Goal: Information Seeking & Learning: Check status

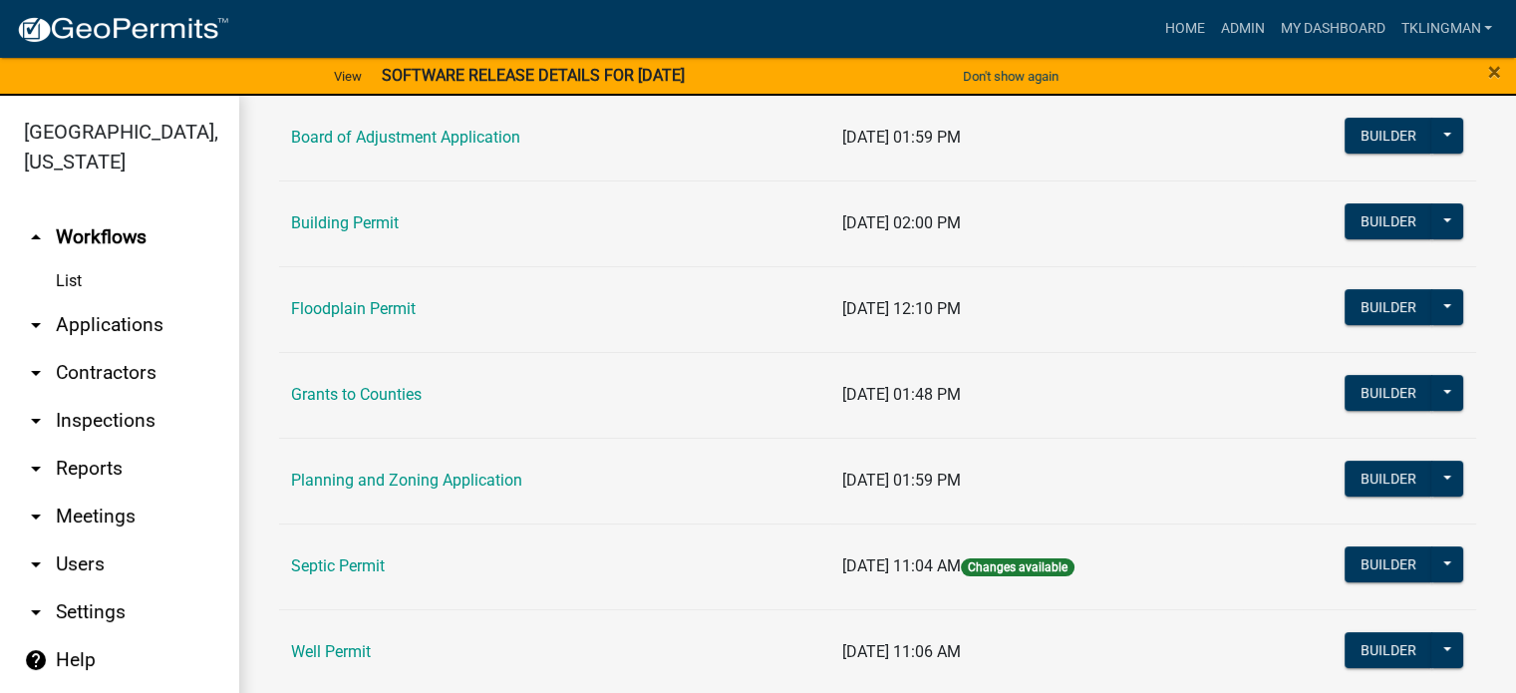
scroll to position [405, 0]
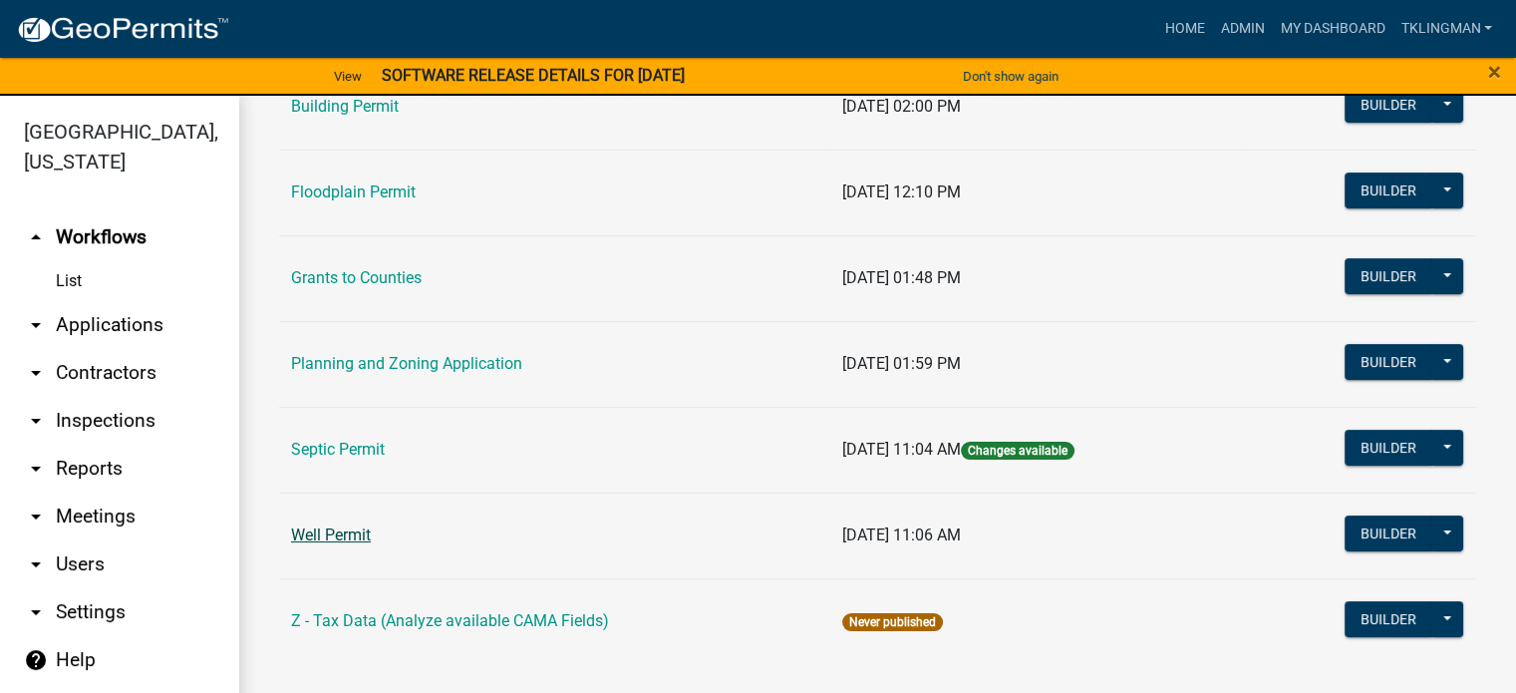
click at [347, 527] on link "Well Permit" at bounding box center [331, 534] width 80 height 19
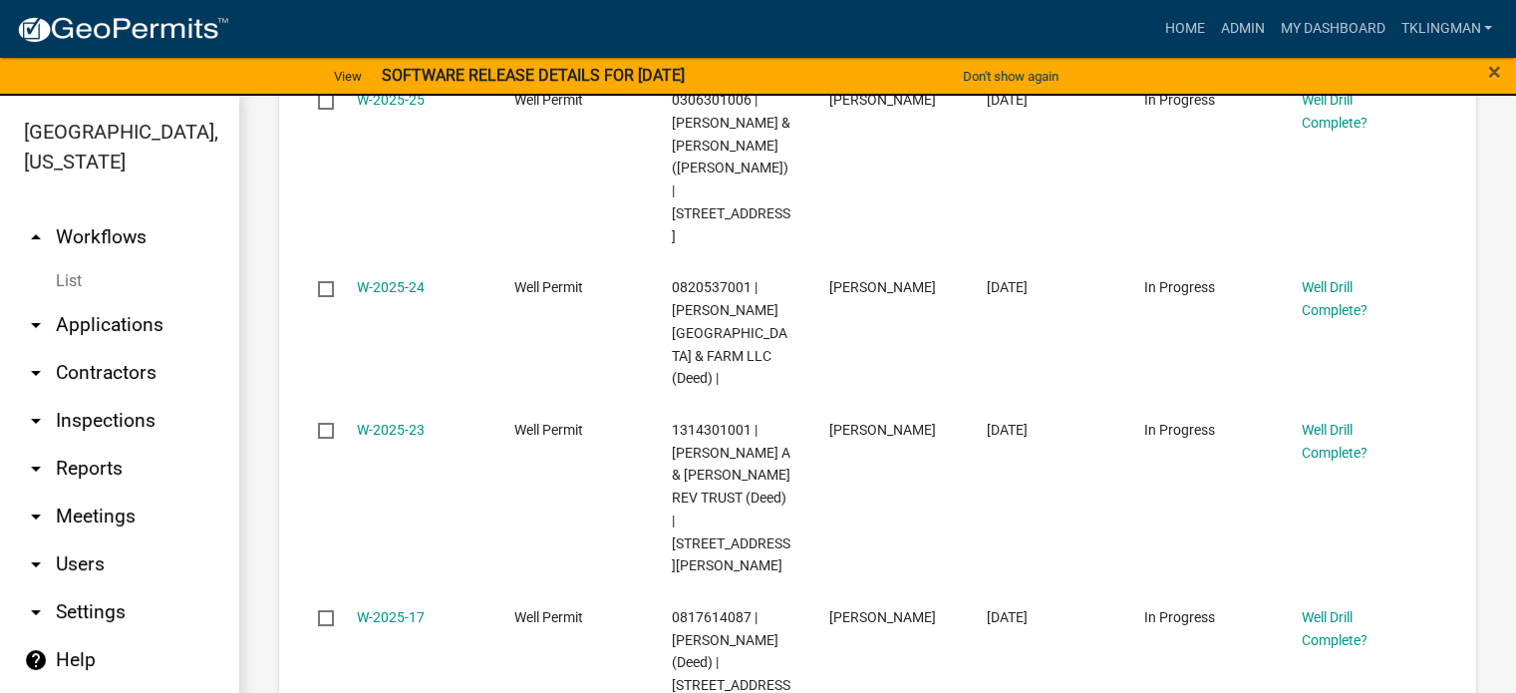
scroll to position [299, 0]
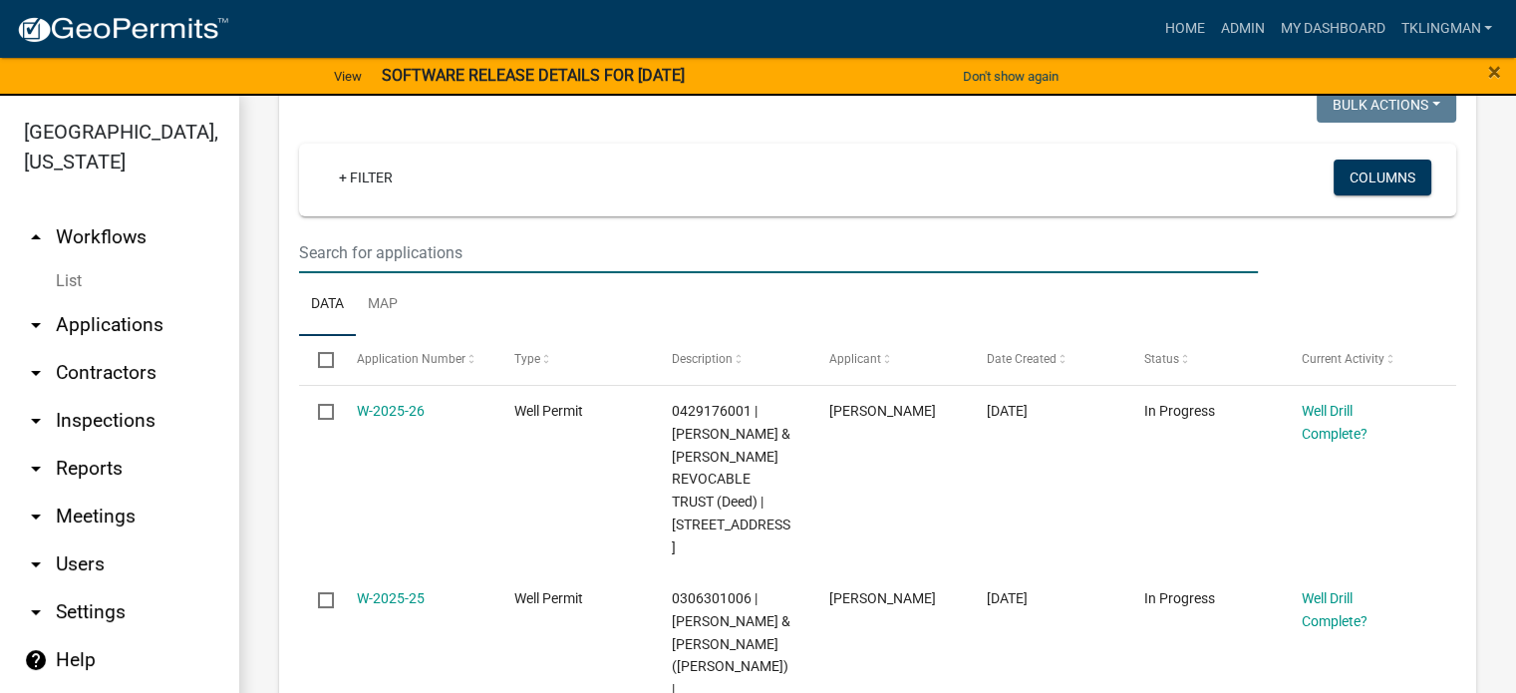
click at [427, 273] on input "text" at bounding box center [778, 252] width 959 height 41
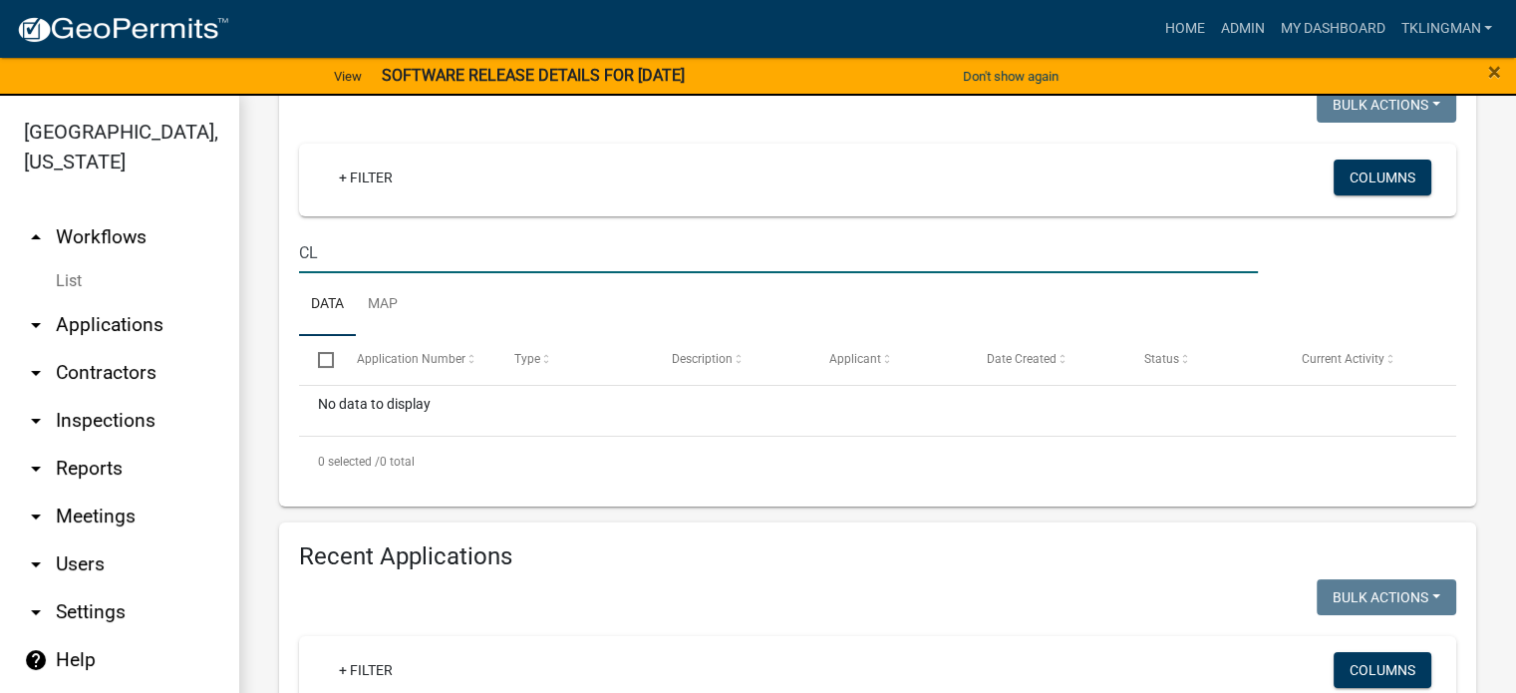
type input "C"
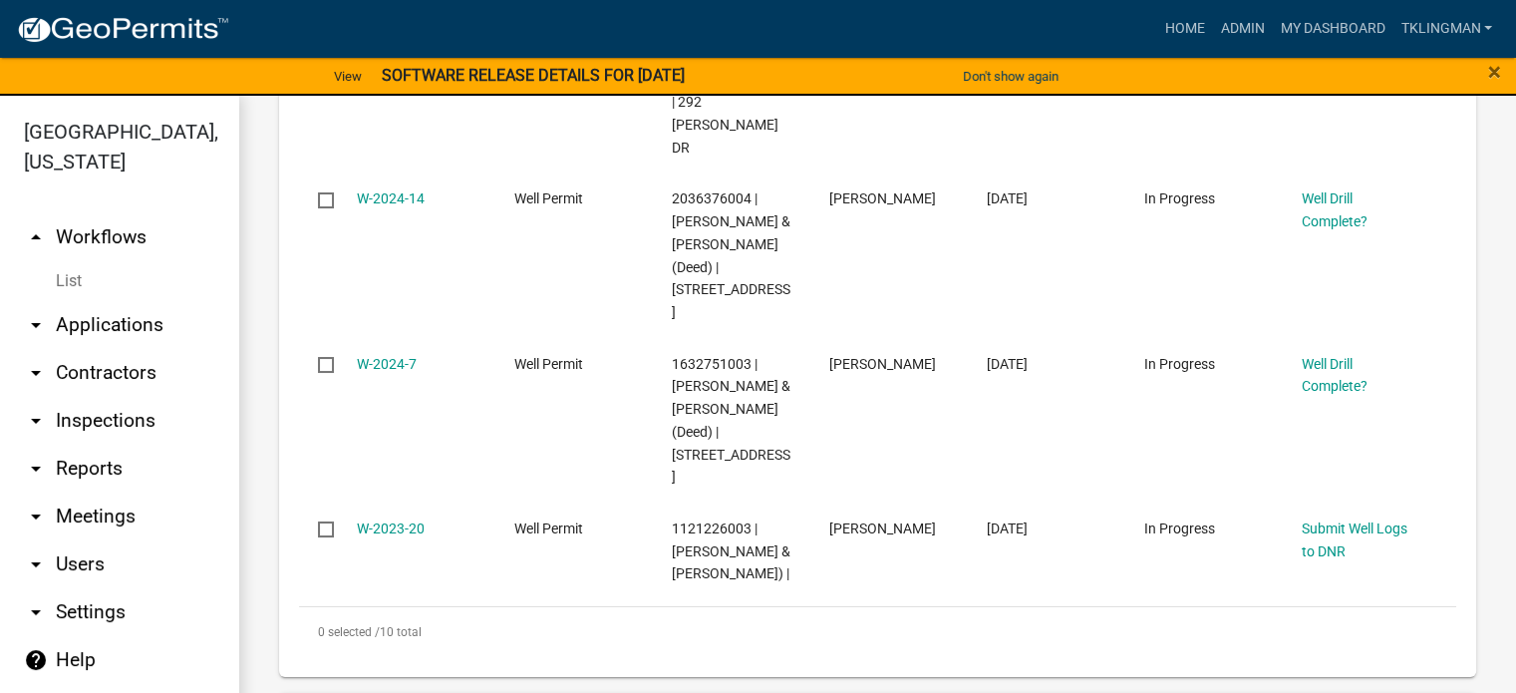
scroll to position [2094, 0]
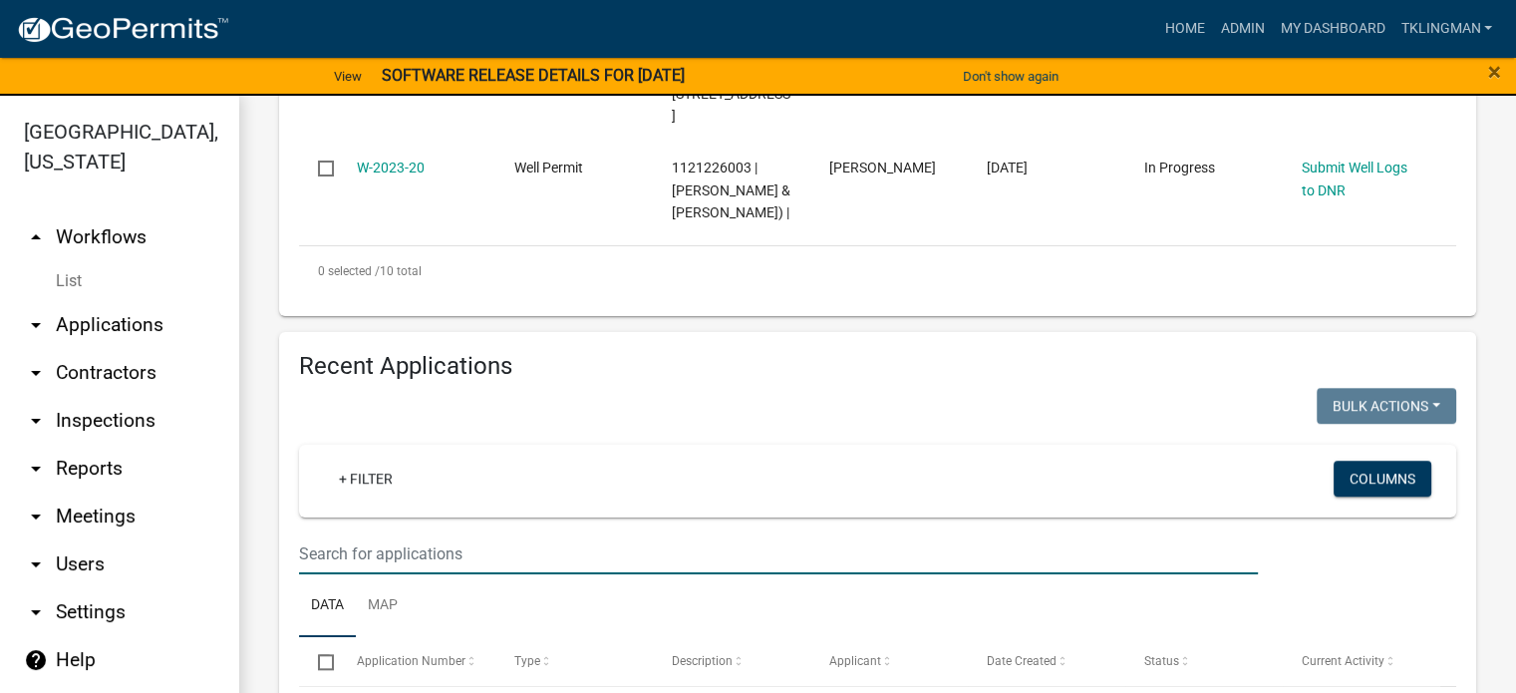
click at [443, 533] on input "text" at bounding box center [778, 553] width 959 height 41
type input "C"
click at [560, 574] on ul "Data Map" at bounding box center [877, 605] width 1157 height 63
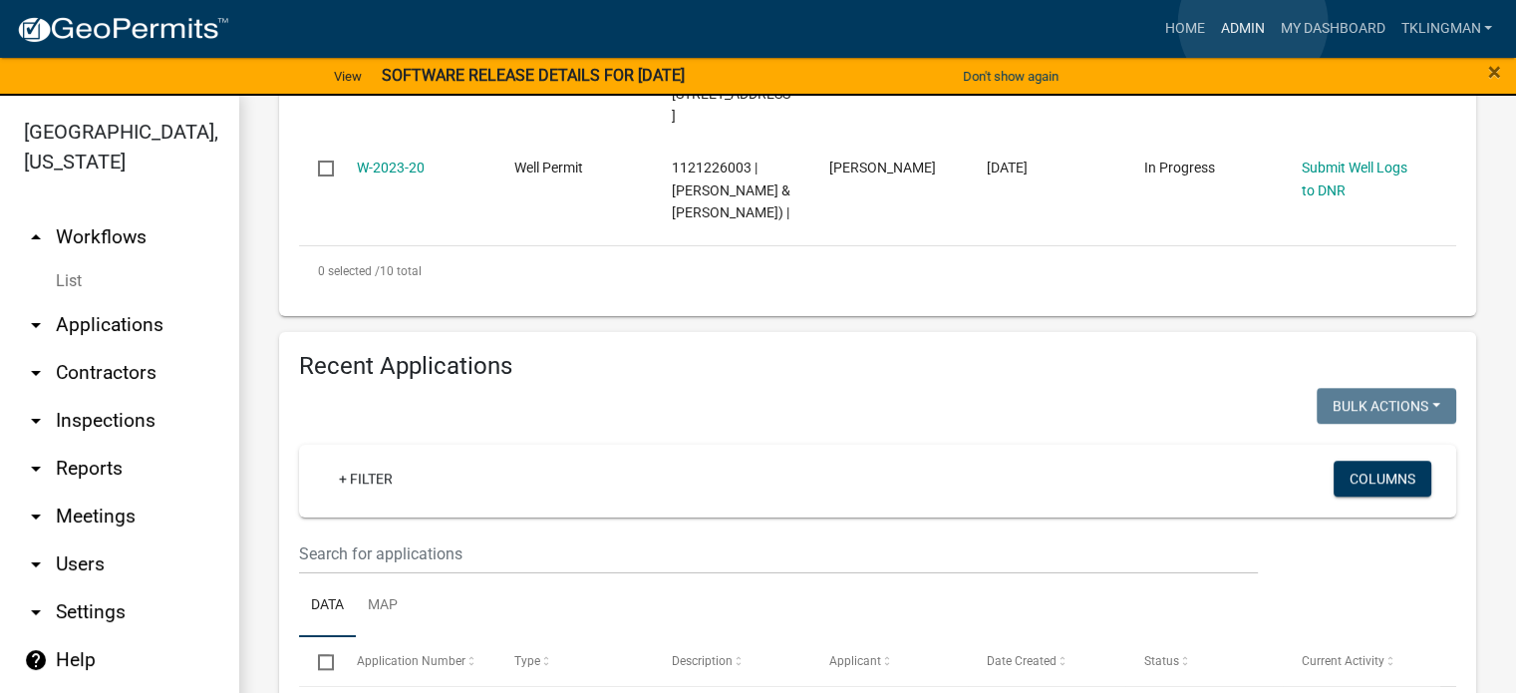
click at [1252, 23] on link "Admin" at bounding box center [1242, 29] width 60 height 38
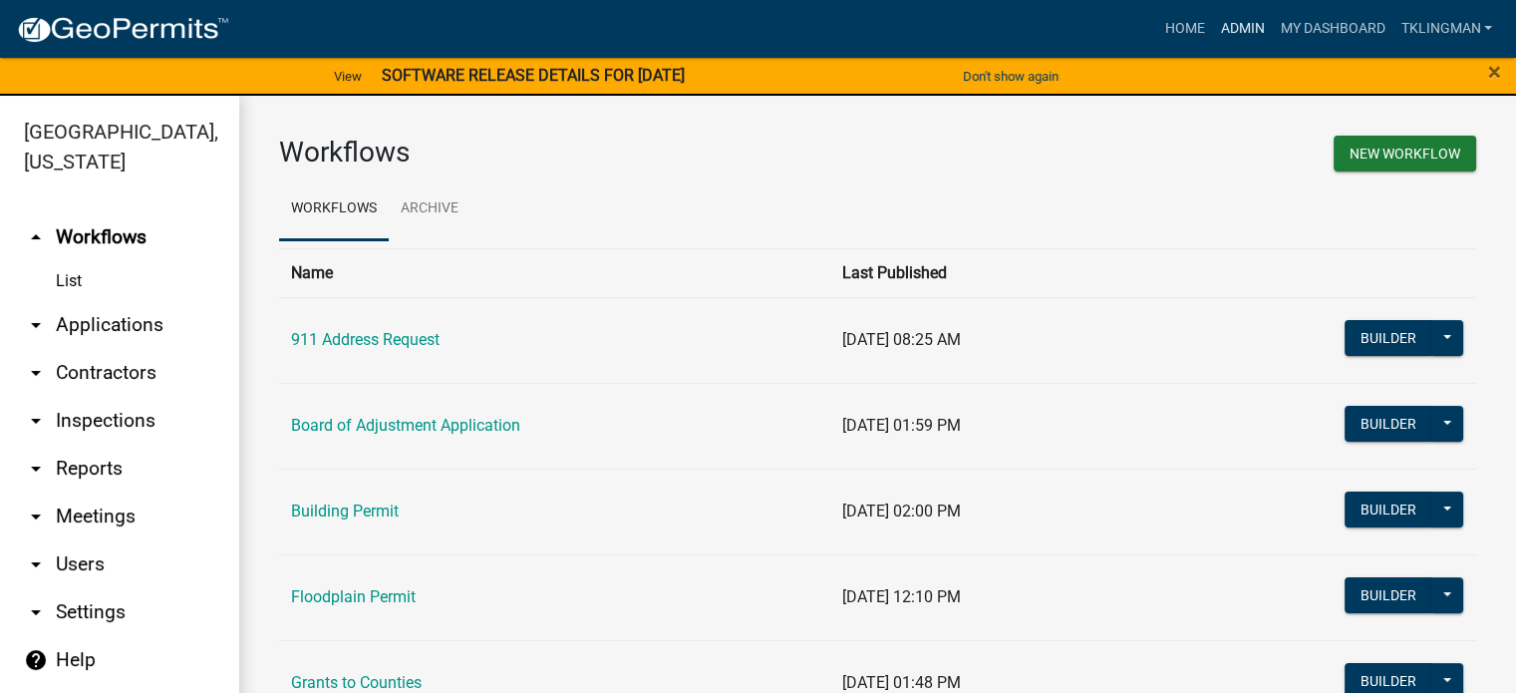
scroll to position [405, 0]
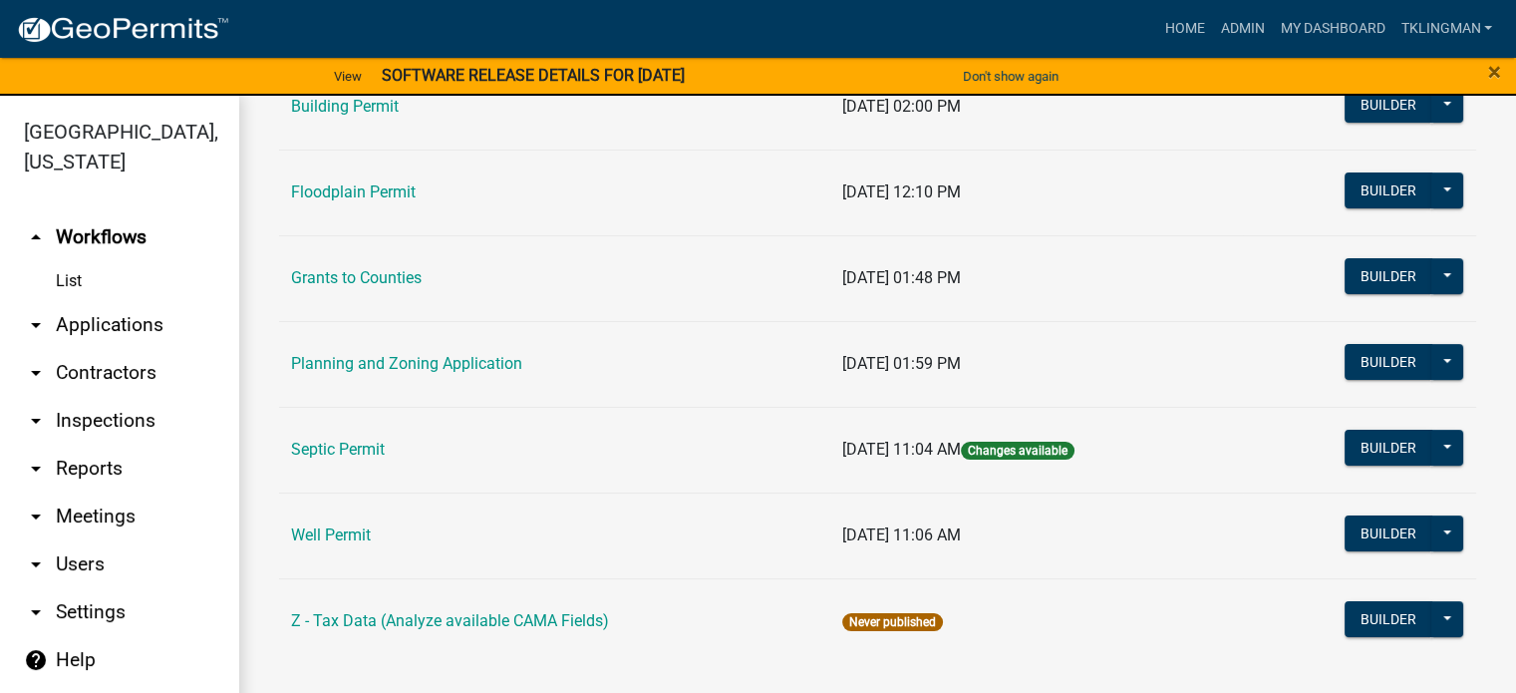
click at [337, 446] on link "Septic Permit" at bounding box center [338, 449] width 94 height 19
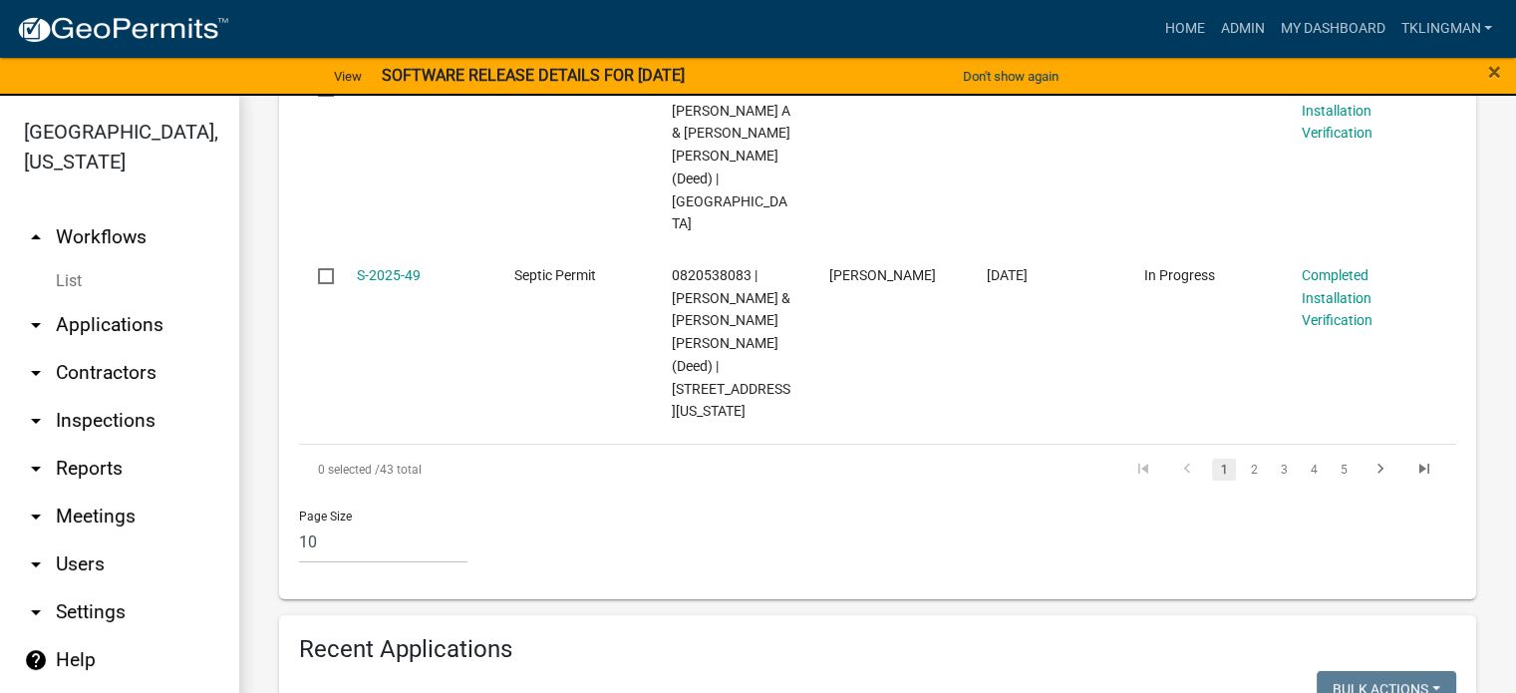
scroll to position [2094, 0]
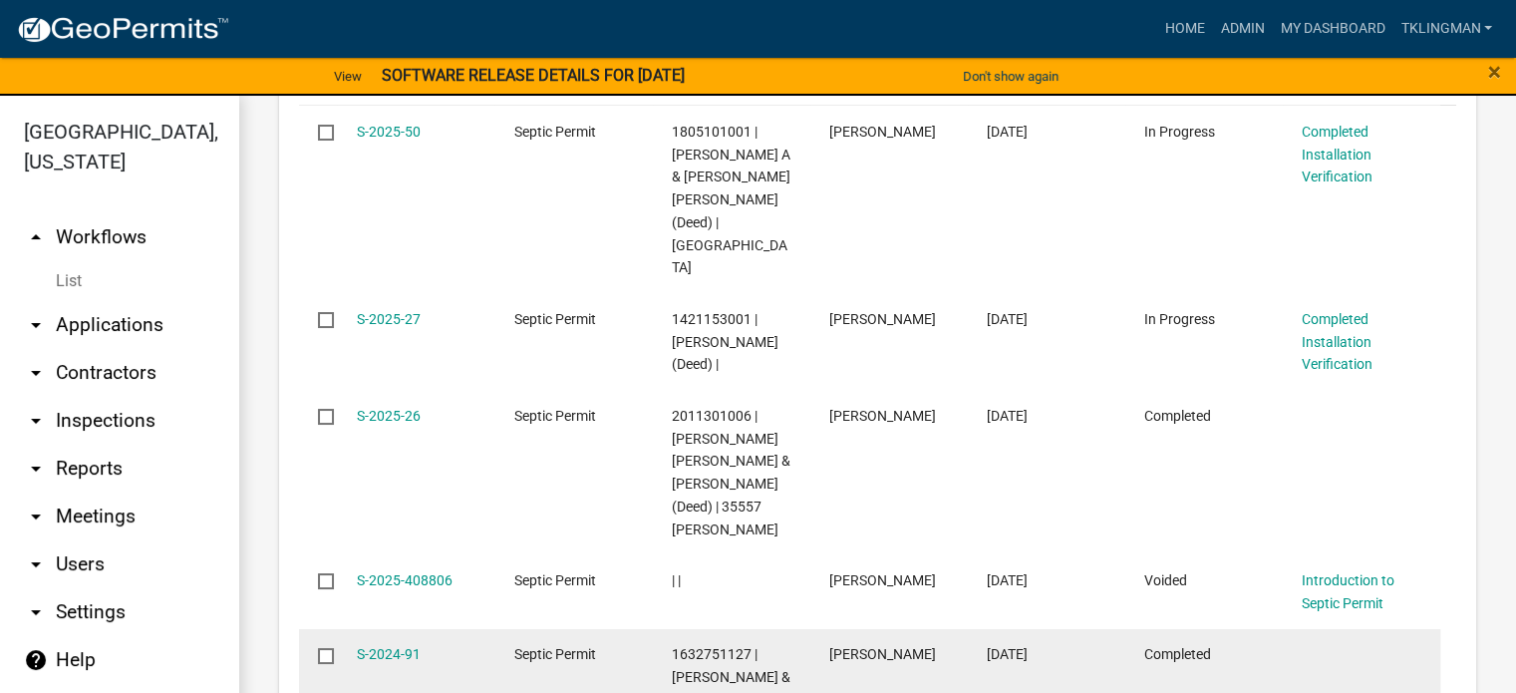
scroll to position [2891, 0]
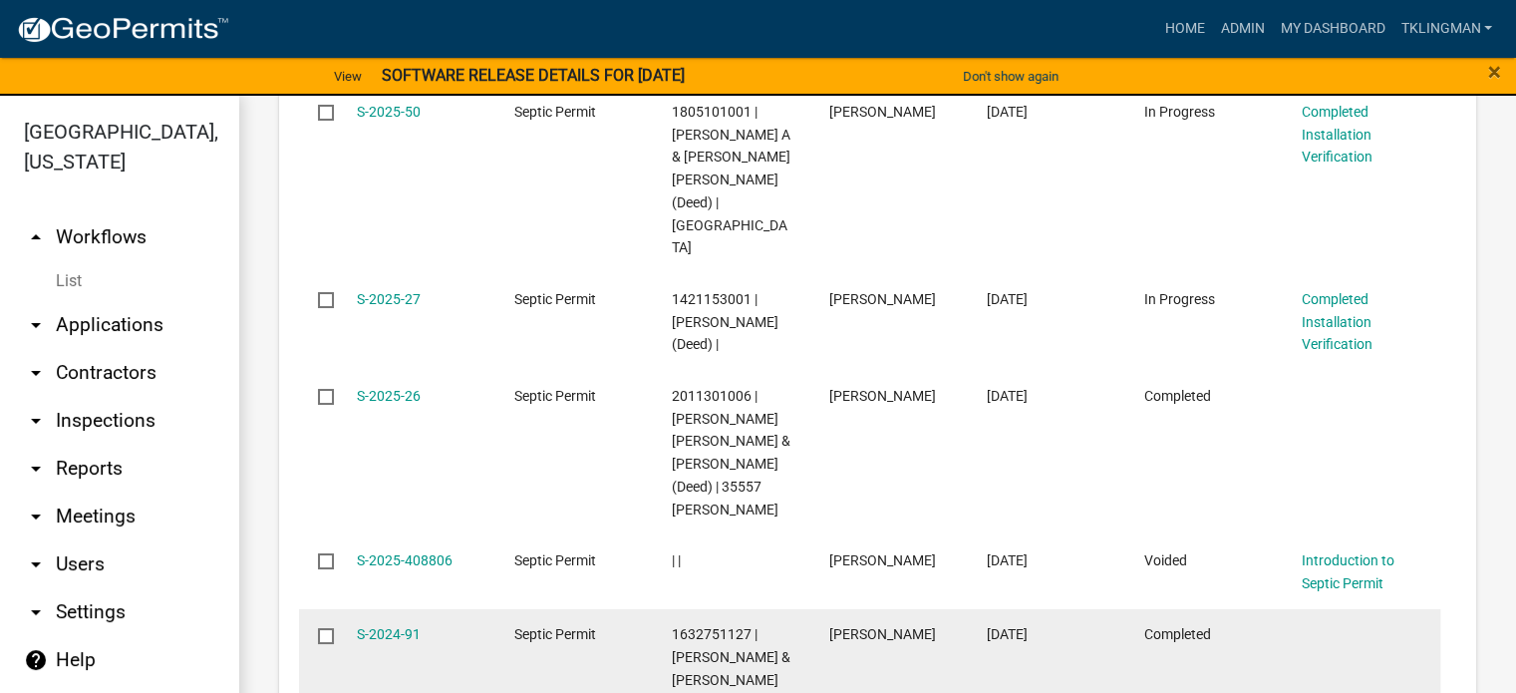
scroll to position [2393, 0]
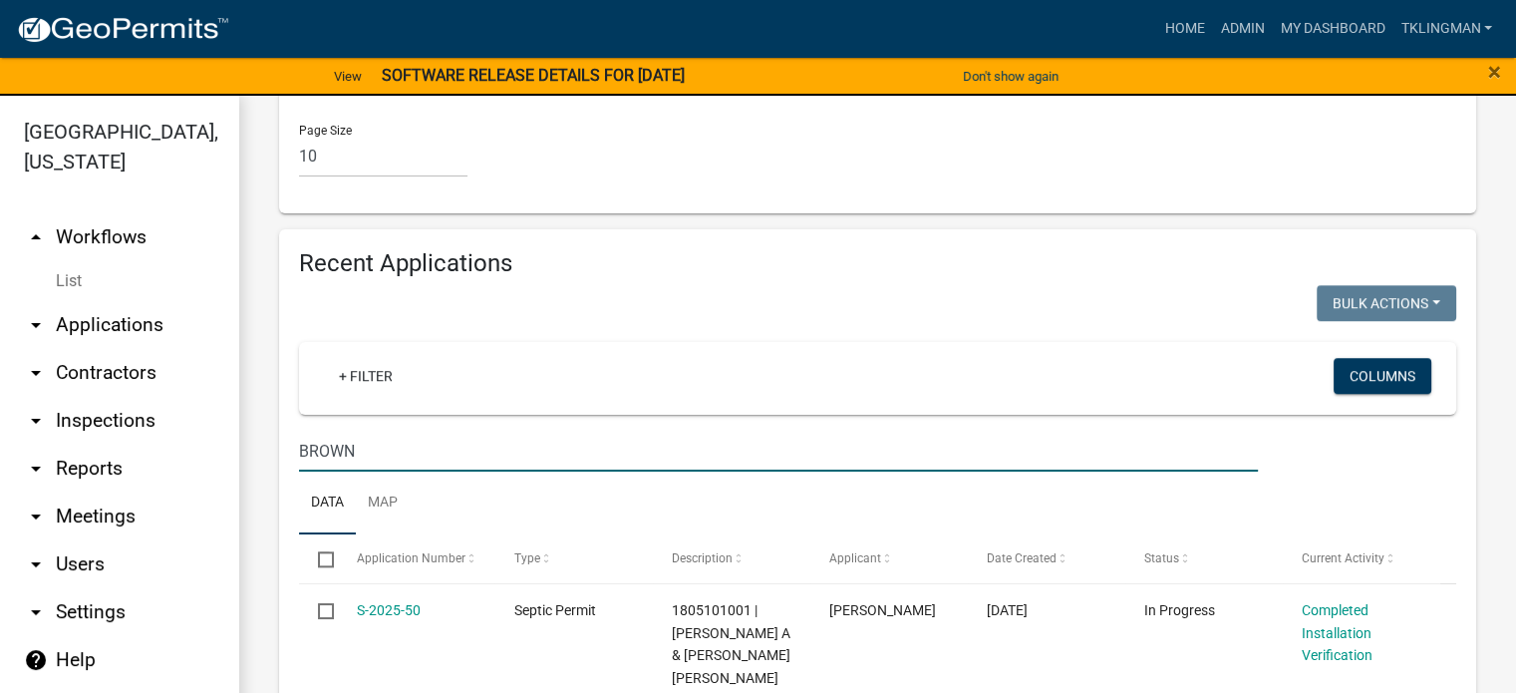
drag, startPoint x: 395, startPoint y: 177, endPoint x: 85, endPoint y: 133, distance: 313.3
click at [85, 133] on div "[GEOGRAPHIC_DATA], [US_STATE] arrow_drop_up Workflows List arrow_drop_down Appl…" at bounding box center [758, 406] width 1516 height 621
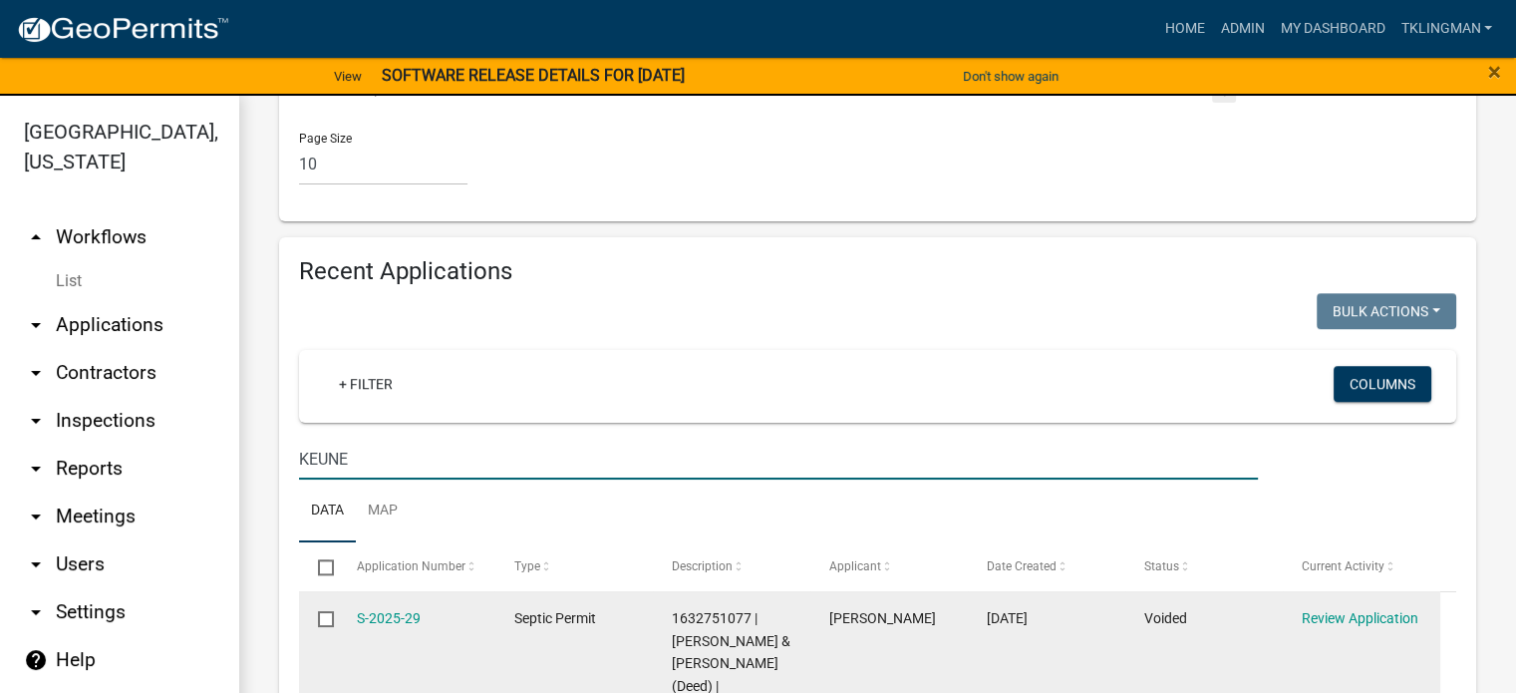
scroll to position [24, 0]
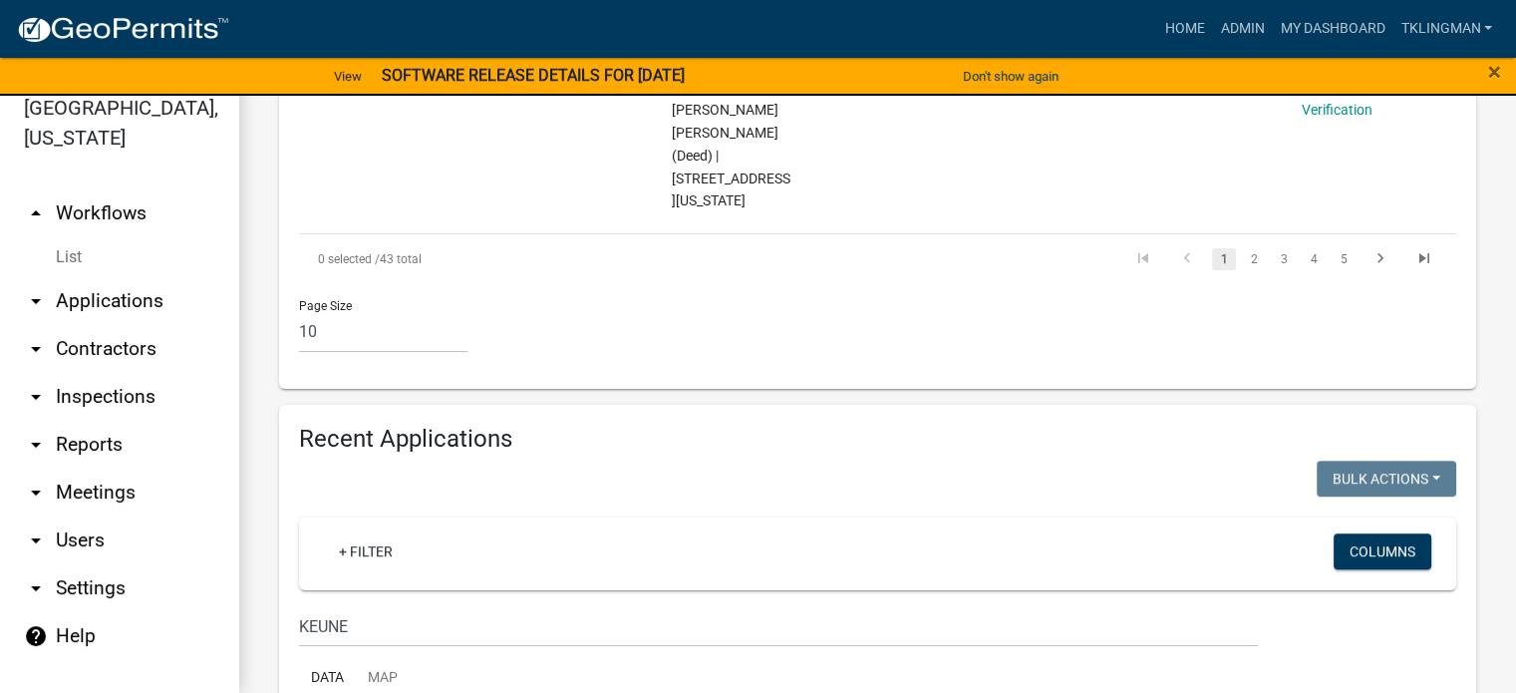
scroll to position [2185, 0]
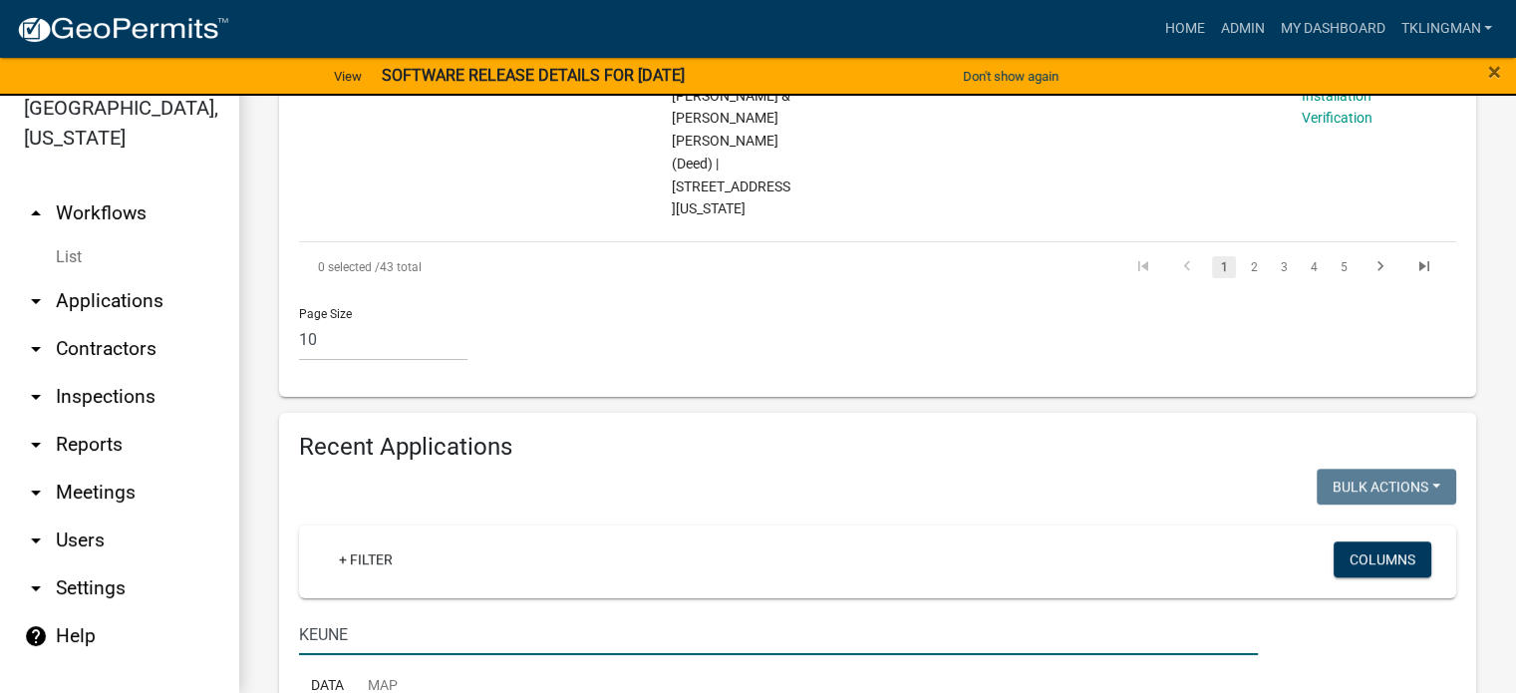
drag, startPoint x: 379, startPoint y: 350, endPoint x: 147, endPoint y: 326, distance: 233.5
click at [157, 327] on div "[GEOGRAPHIC_DATA], [US_STATE] arrow_drop_up Workflows List arrow_drop_down Appl…" at bounding box center [758, 382] width 1516 height 621
type input "28948"
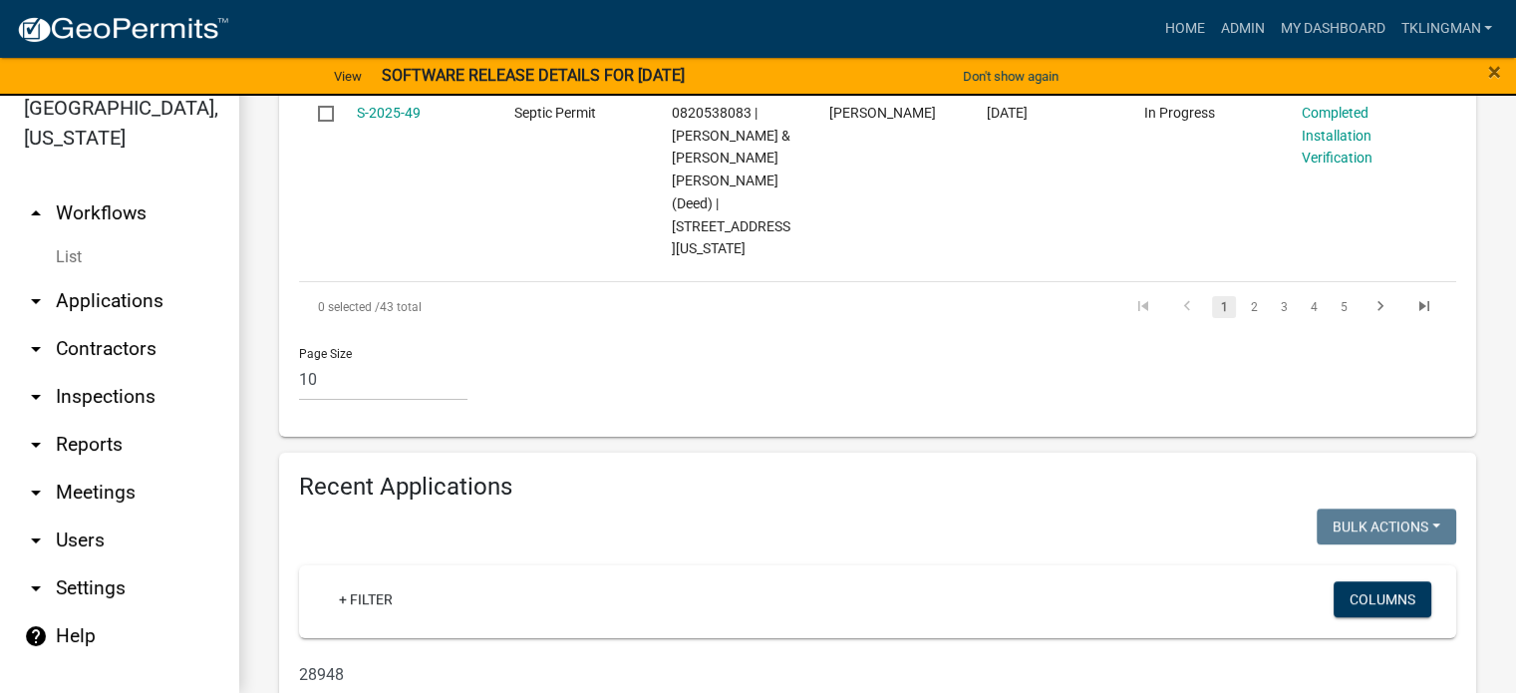
drag, startPoint x: 246, startPoint y: 372, endPoint x: 165, endPoint y: 367, distance: 80.9
click at [165, 367] on div "[GEOGRAPHIC_DATA], [US_STATE] arrow_drop_up Workflows List arrow_drop_down Appl…" at bounding box center [758, 382] width 1516 height 621
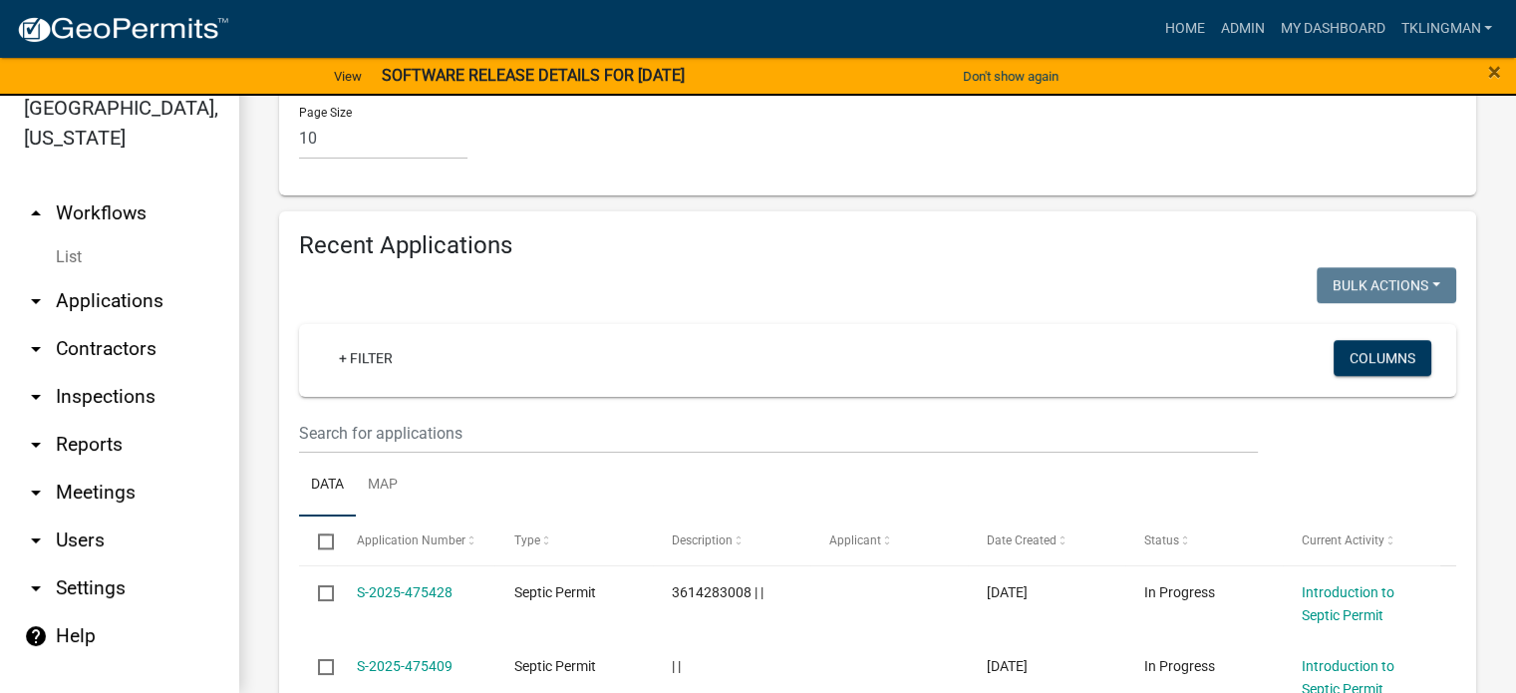
scroll to position [2338, 0]
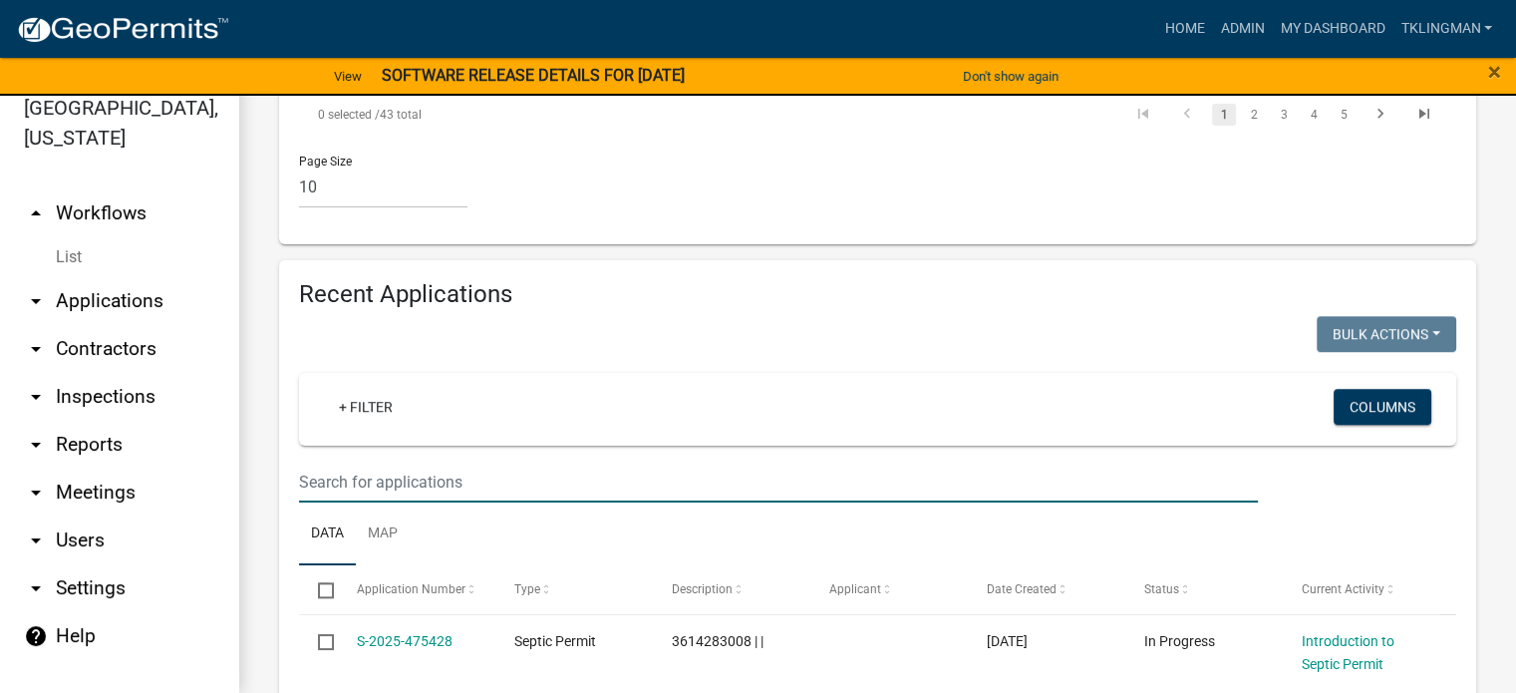
click at [417, 462] on input "text" at bounding box center [778, 482] width 959 height 41
type input "[PERSON_NAME]"
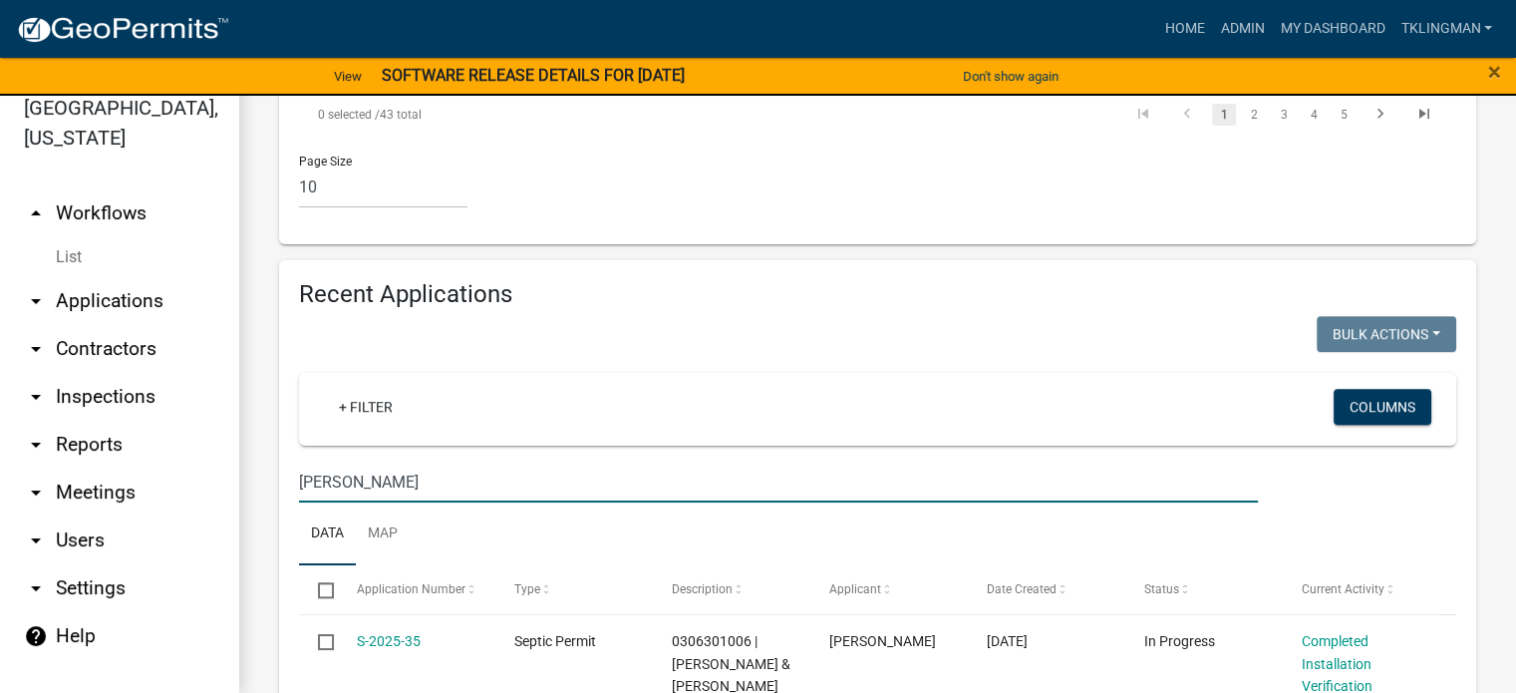
scroll to position [2243, 0]
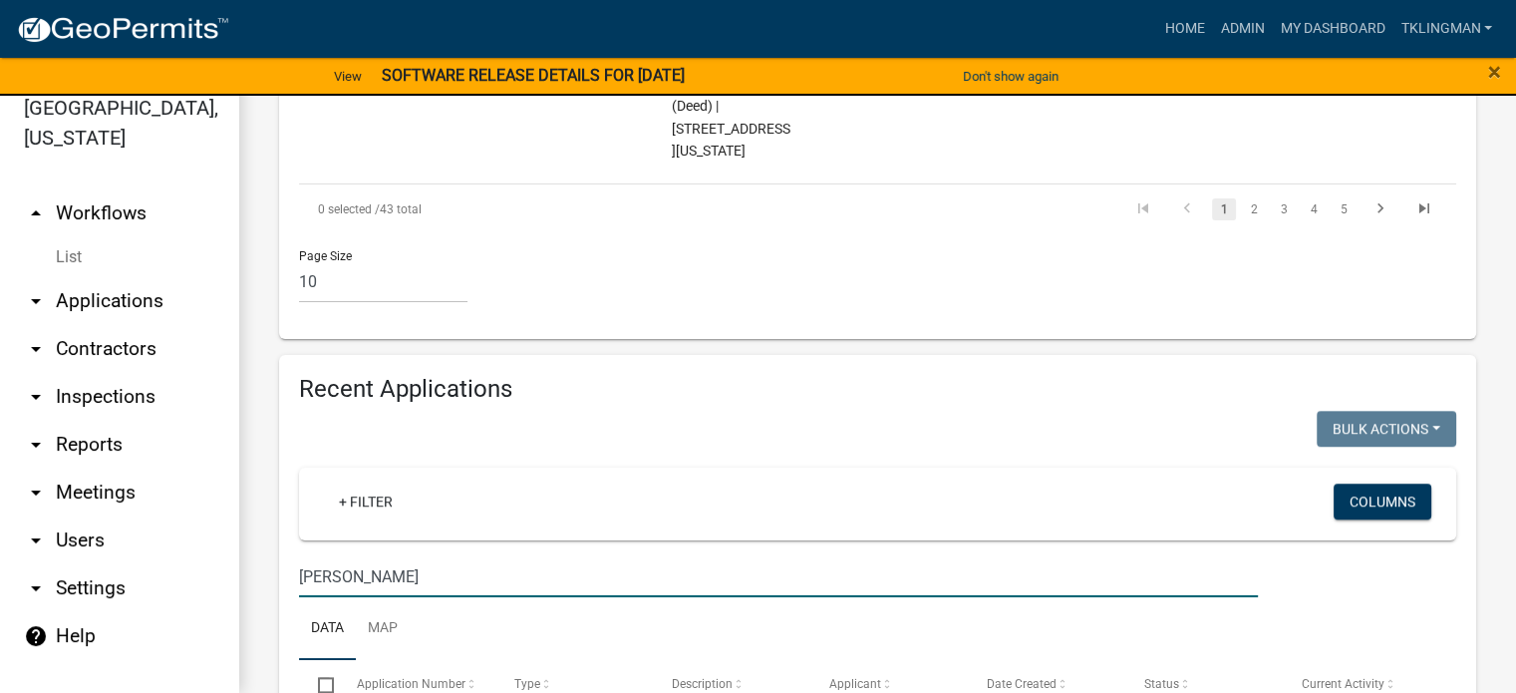
drag, startPoint x: 412, startPoint y: 294, endPoint x: 104, endPoint y: 250, distance: 311.2
click at [104, 250] on div "[GEOGRAPHIC_DATA], [US_STATE] arrow_drop_up Workflows List arrow_drop_down Appl…" at bounding box center [758, 382] width 1516 height 621
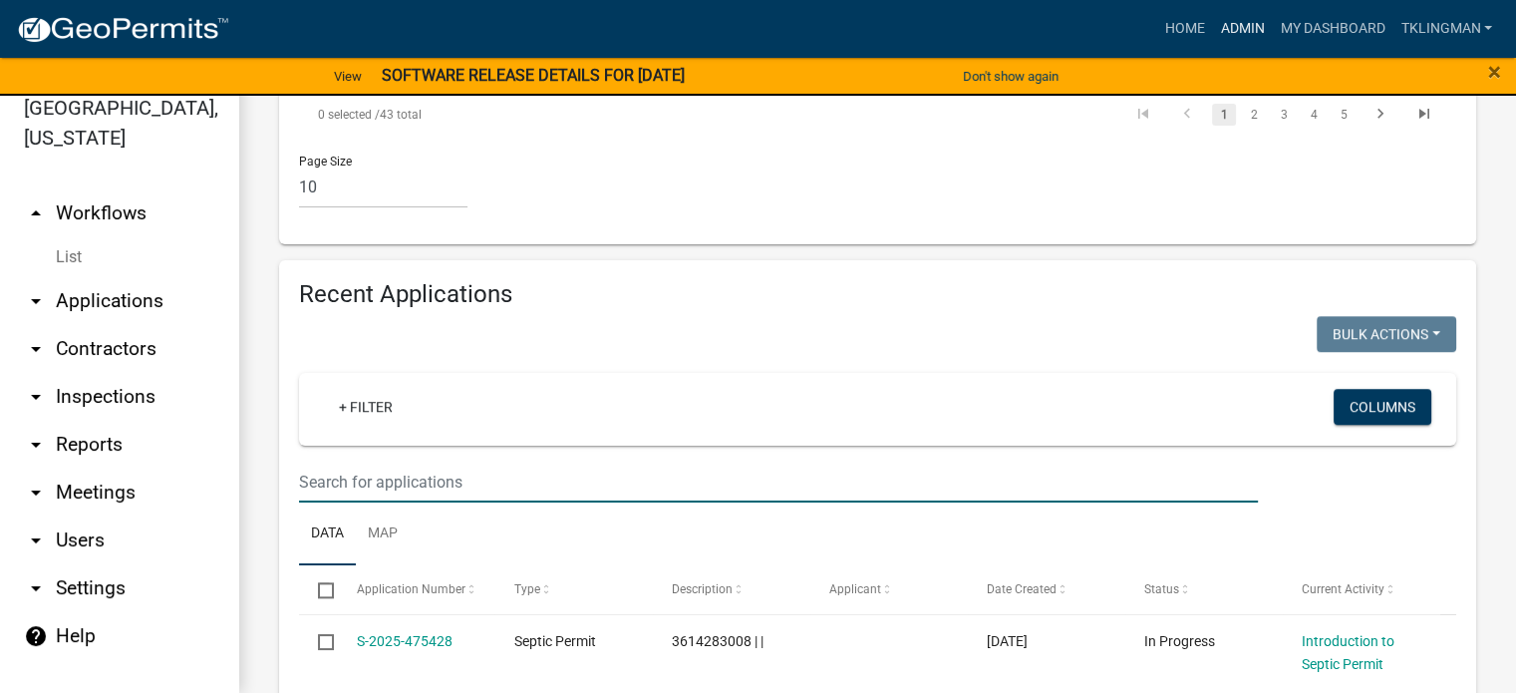
click at [1246, 15] on link "Admin" at bounding box center [1242, 29] width 60 height 38
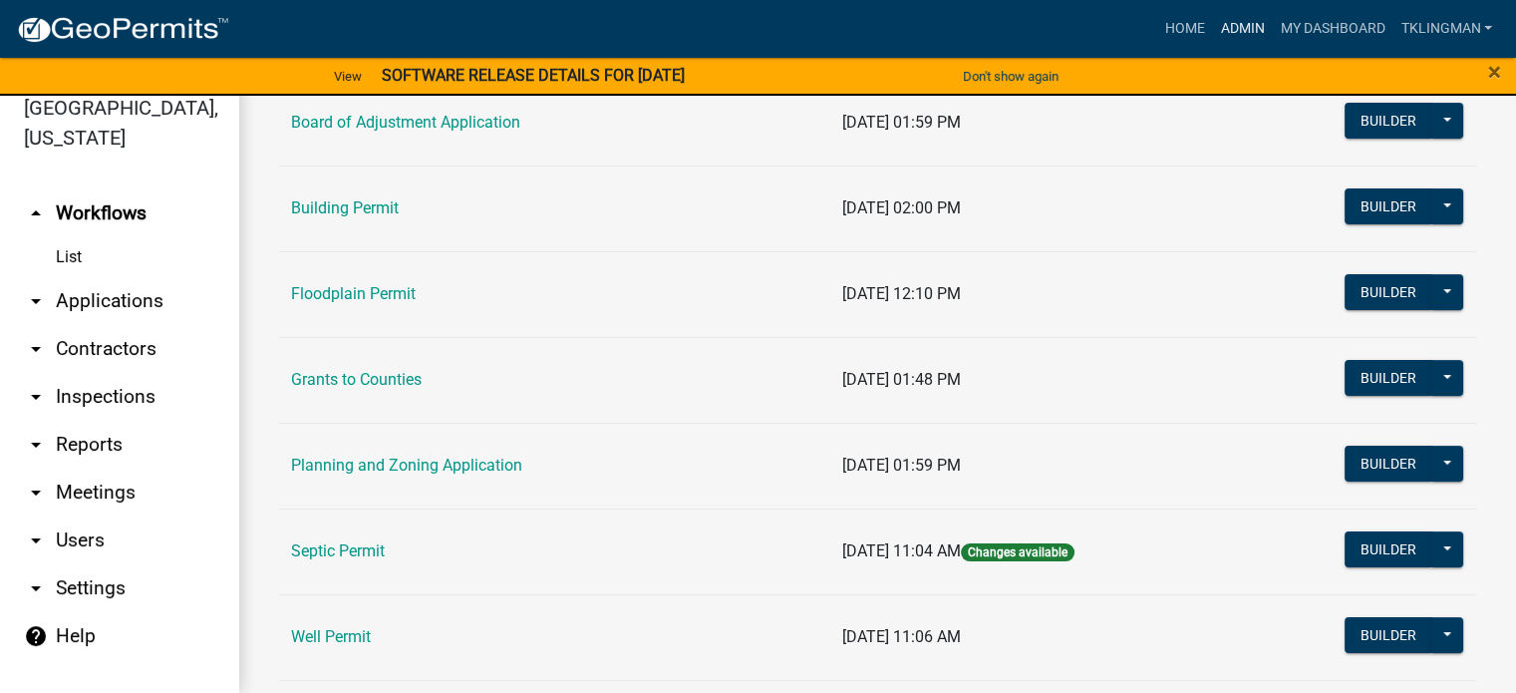
scroll to position [399, 0]
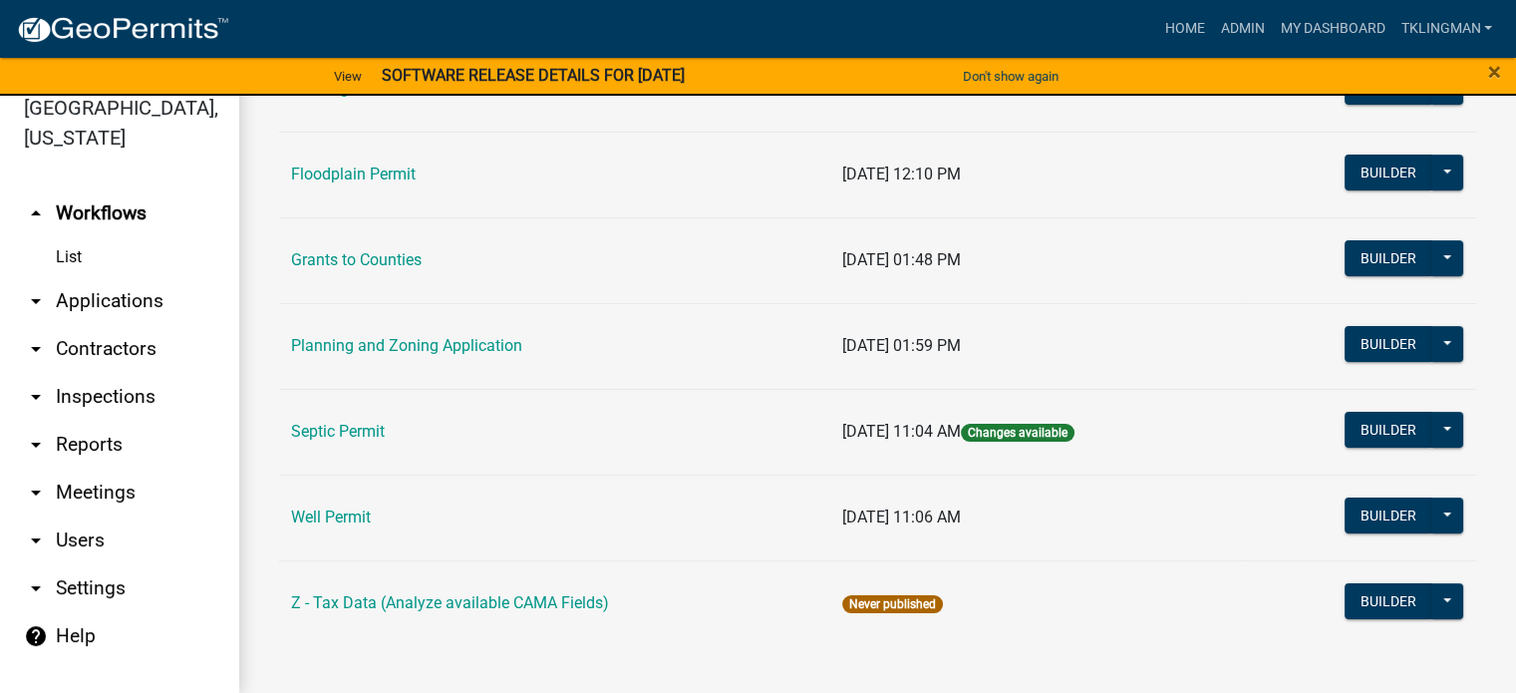
click at [373, 512] on td "Well Permit" at bounding box center [554, 518] width 551 height 86
click at [369, 512] on link "Well Permit" at bounding box center [331, 516] width 80 height 19
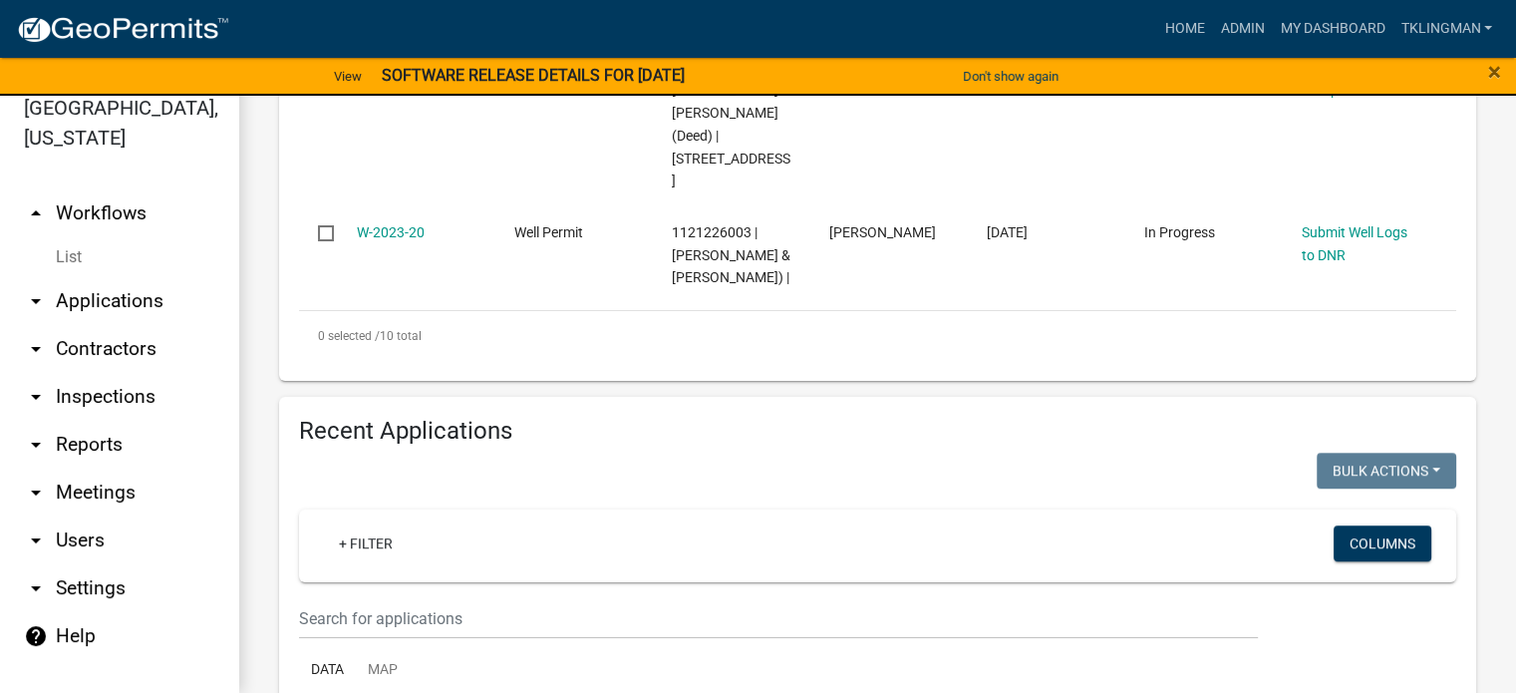
scroll to position [2094, 0]
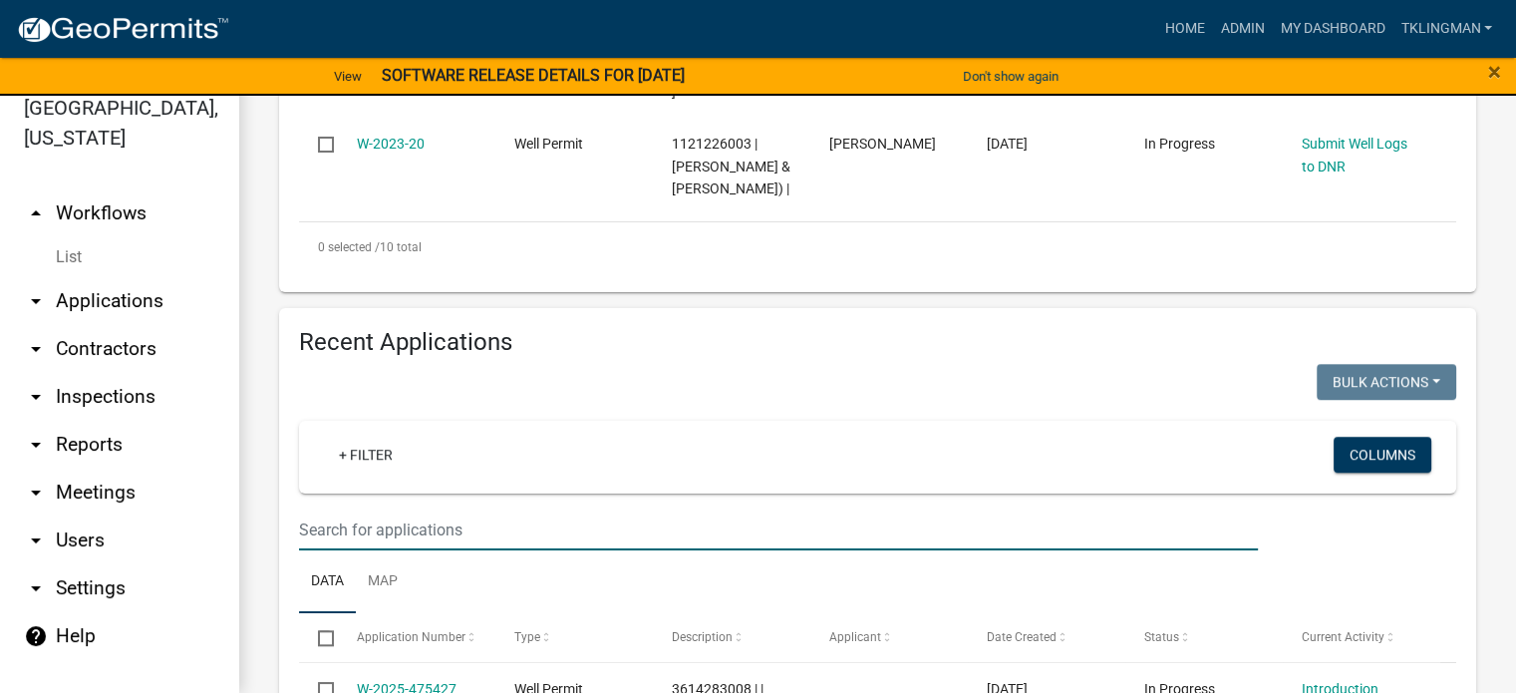
click at [415, 509] on input "text" at bounding box center [778, 529] width 959 height 41
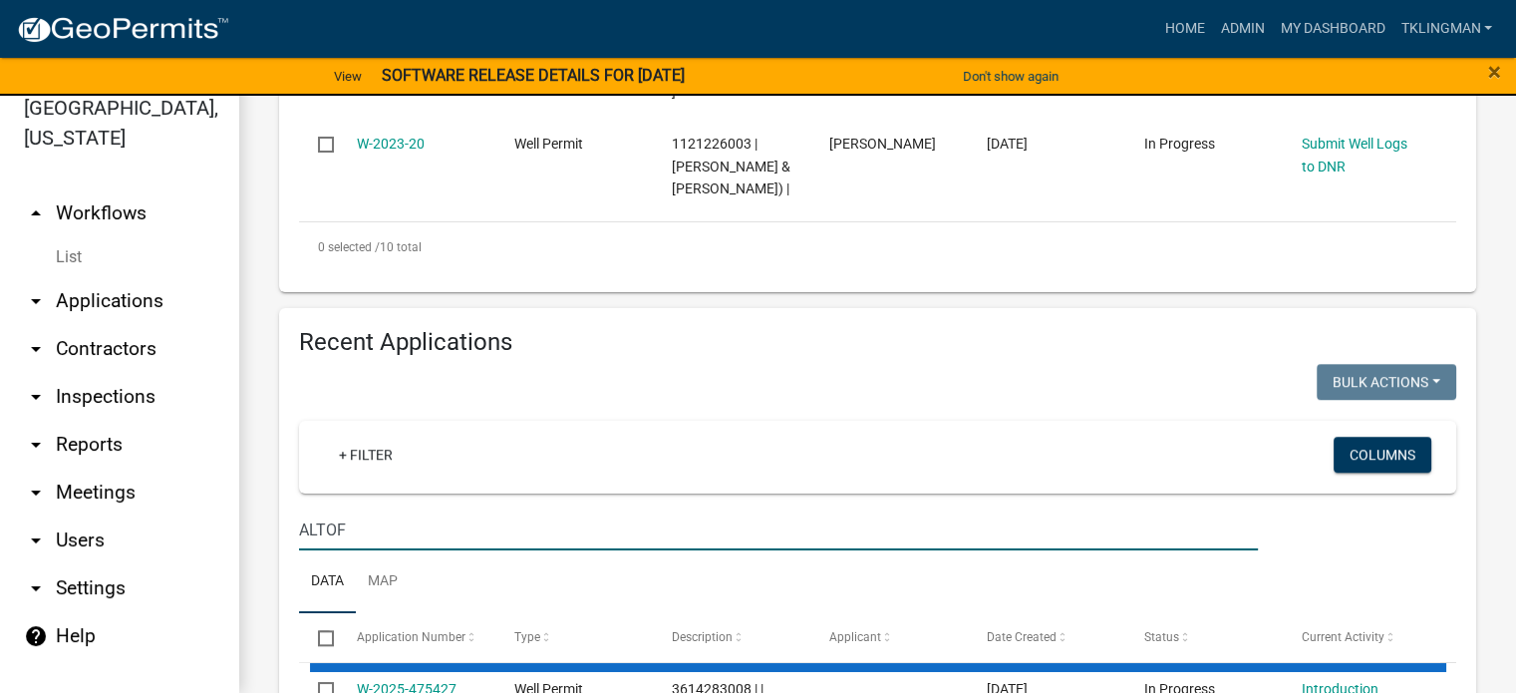
scroll to position [2062, 0]
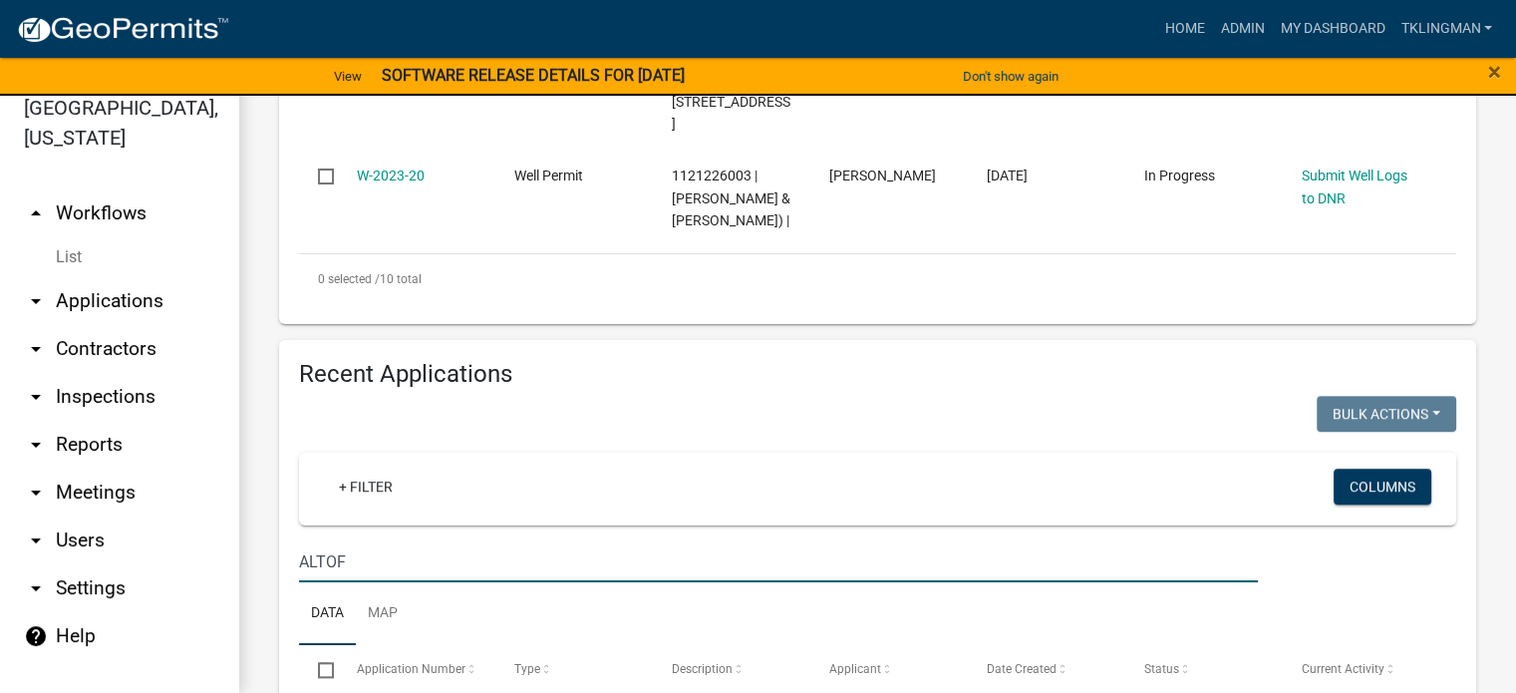
type input "ALTOF"
